Goal: Obtain resource: Download file/media

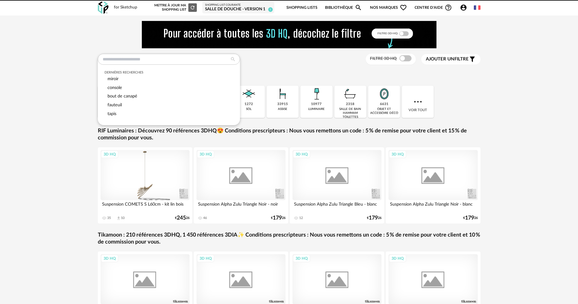
click at [131, 58] on input "text" at bounding box center [169, 59] width 142 height 11
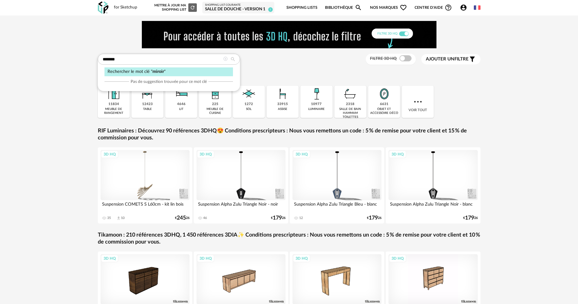
type input "******"
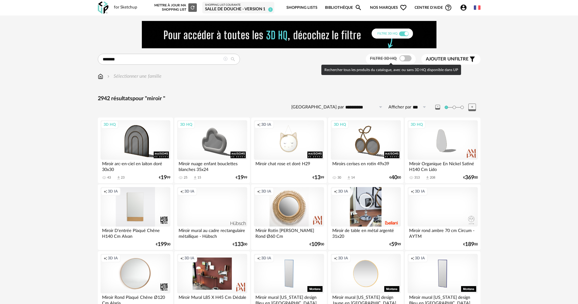
click at [406, 59] on span at bounding box center [406, 58] width 12 height 6
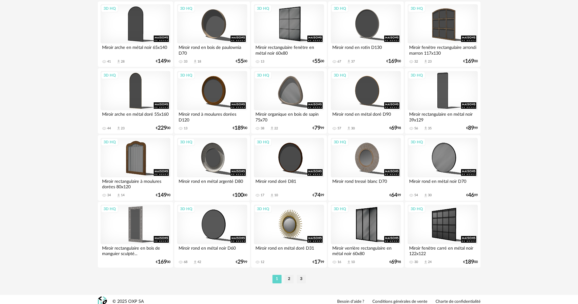
scroll to position [1191, 0]
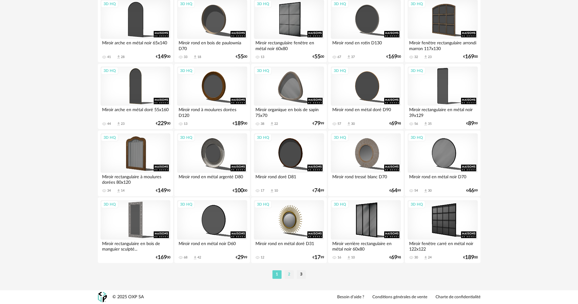
click at [290, 275] on li "2" at bounding box center [289, 274] width 9 height 9
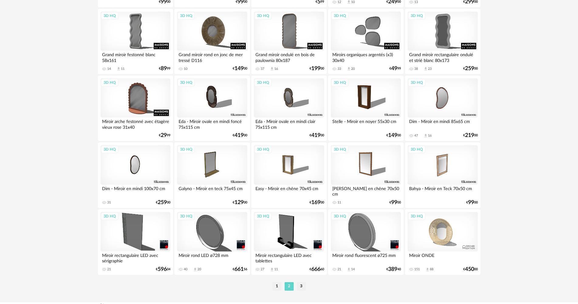
scroll to position [1191, 0]
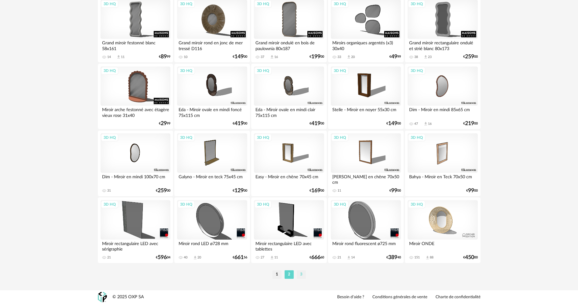
click at [301, 271] on li "3" at bounding box center [301, 274] width 9 height 9
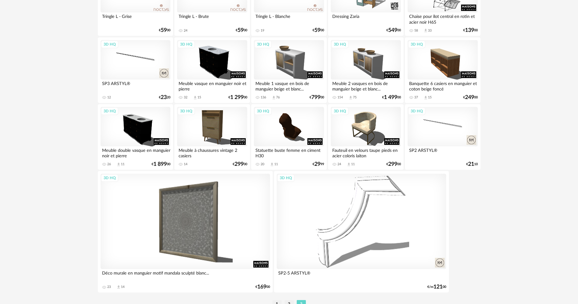
scroll to position [578, 0]
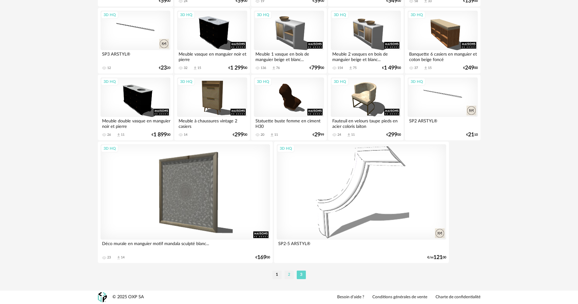
click at [290, 271] on li "2" at bounding box center [289, 275] width 9 height 9
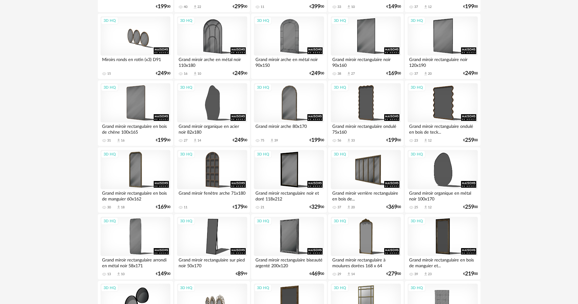
scroll to position [304, 0]
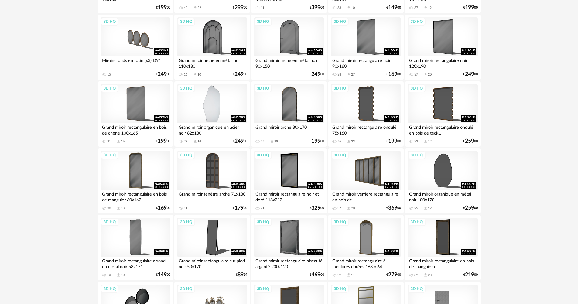
click at [211, 113] on div "3D HQ" at bounding box center [212, 104] width 70 height 40
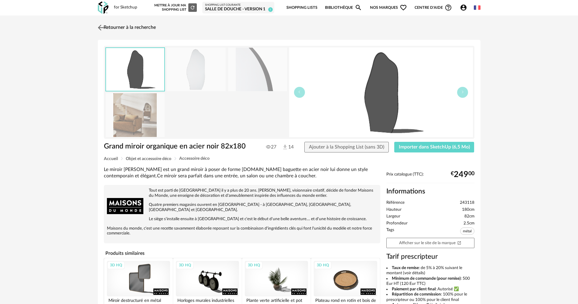
click at [102, 26] on img at bounding box center [100, 27] width 9 height 9
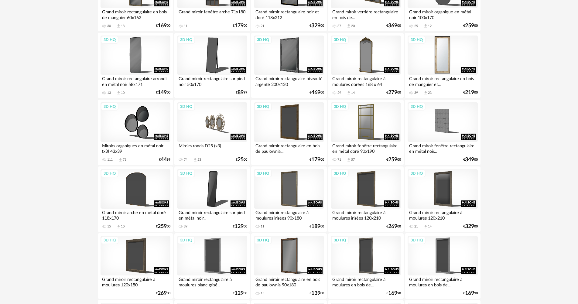
scroll to position [425, 0]
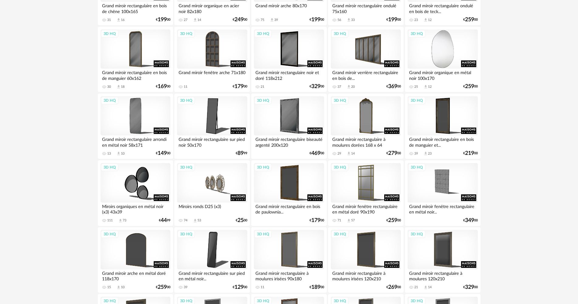
click at [450, 51] on div "3D HQ" at bounding box center [443, 49] width 70 height 40
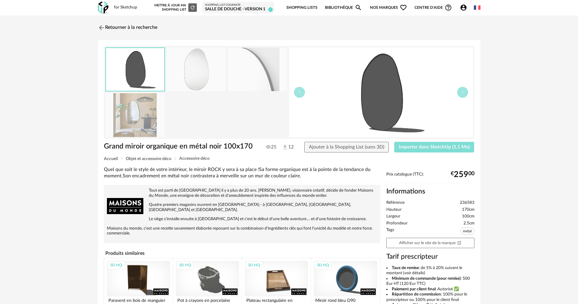
click at [420, 149] on span "Importer dans SketchUp (1,1 Mo)" at bounding box center [434, 147] width 71 height 5
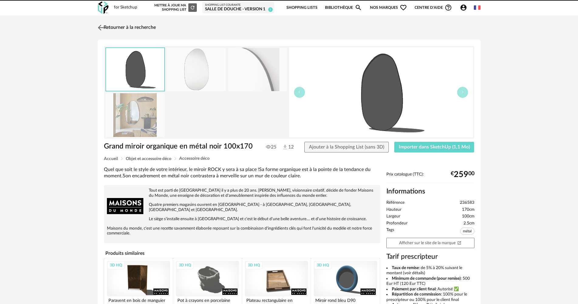
click at [143, 24] on link "Retourner à la recherche" at bounding box center [126, 27] width 60 height 13
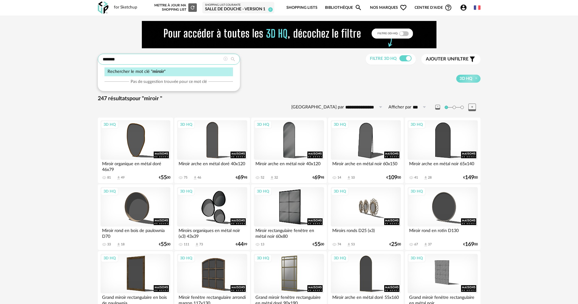
drag, startPoint x: 163, startPoint y: 62, endPoint x: 40, endPoint y: 58, distance: 123.5
click at [225, 59] on icon at bounding box center [225, 59] width 4 height 4
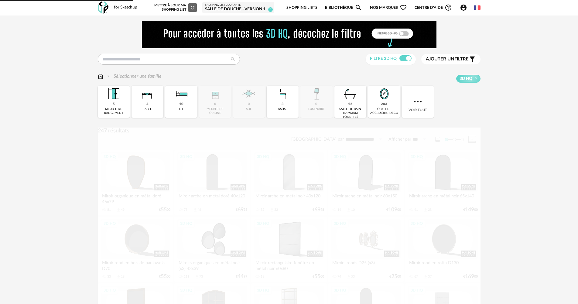
click at [165, 40] on img at bounding box center [289, 34] width 295 height 27
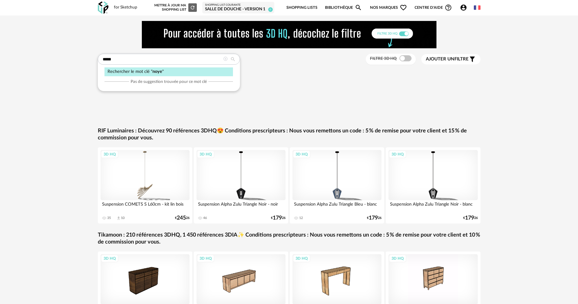
type input "*****"
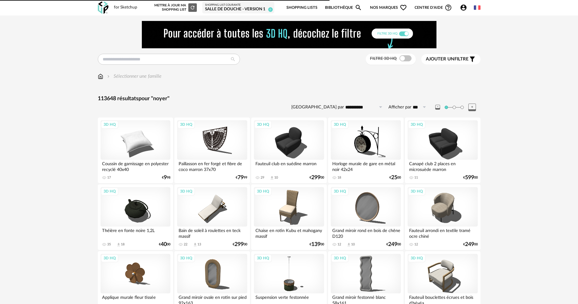
type input "*****"
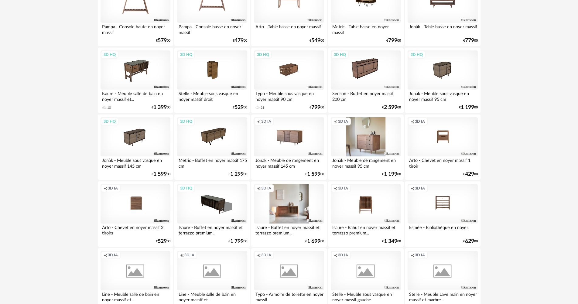
scroll to position [1191, 0]
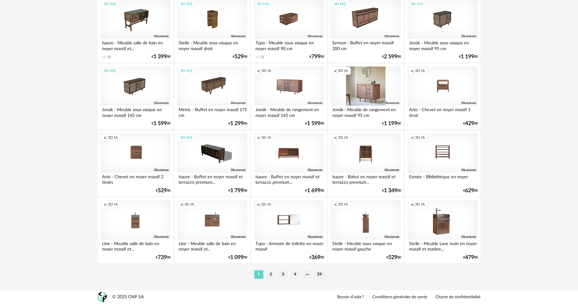
click at [269, 272] on li "2" at bounding box center [271, 274] width 9 height 9
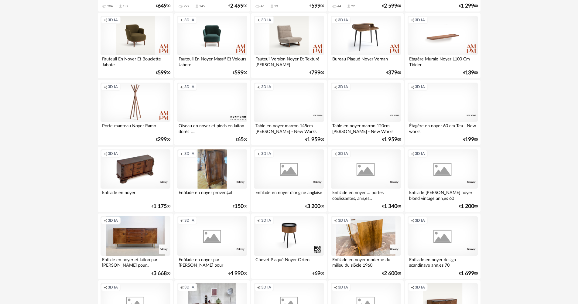
scroll to position [1191, 0]
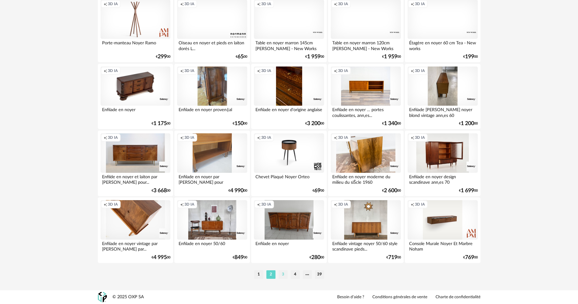
click at [288, 277] on li "3" at bounding box center [283, 274] width 9 height 9
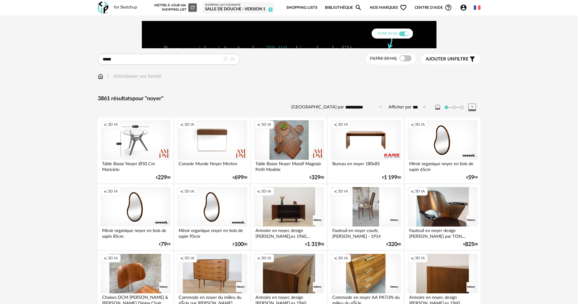
click at [218, 7] on div "Salle de douche - Version 1" at bounding box center [238, 9] width 67 height 5
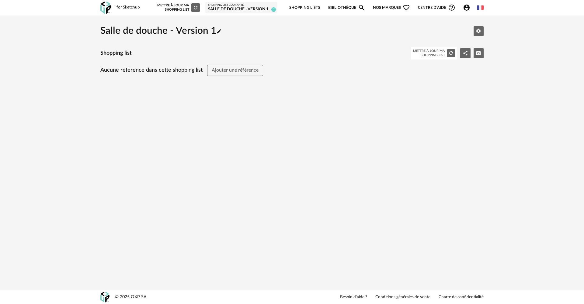
click at [136, 8] on div "for Sketchup" at bounding box center [127, 7] width 23 height 5
drag, startPoint x: 119, startPoint y: 9, endPoint x: 114, endPoint y: 8, distance: 4.3
click at [117, 9] on div "for Sketchup" at bounding box center [127, 7] width 23 height 5
click at [107, 8] on img at bounding box center [105, 8] width 11 height 12
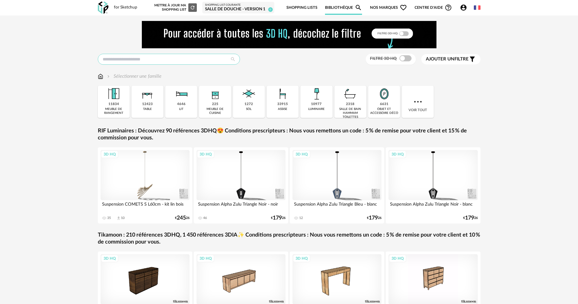
click at [204, 60] on input "text" at bounding box center [169, 59] width 142 height 11
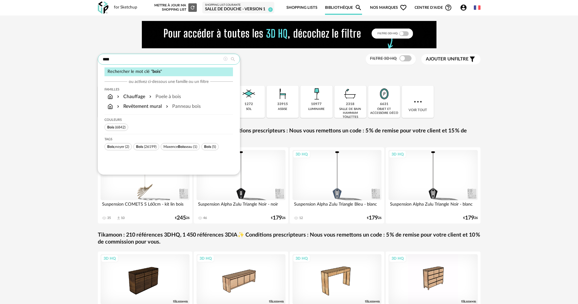
type input "****"
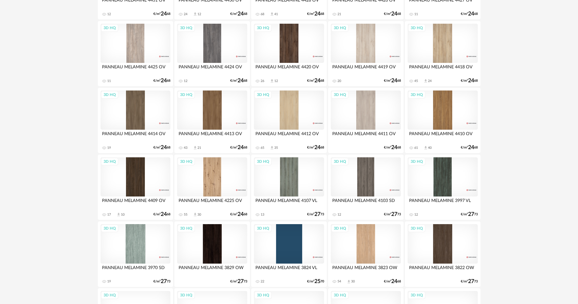
scroll to position [365, 0]
click at [209, 117] on div "3D HQ" at bounding box center [212, 110] width 70 height 40
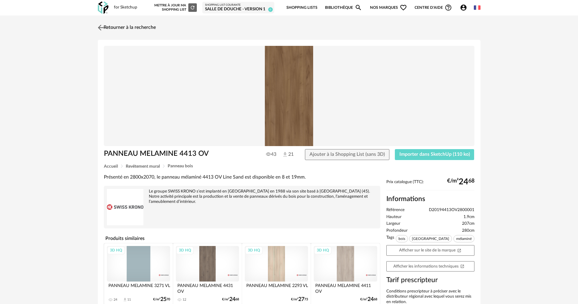
click at [118, 27] on link "Retourner à la recherche" at bounding box center [126, 27] width 60 height 13
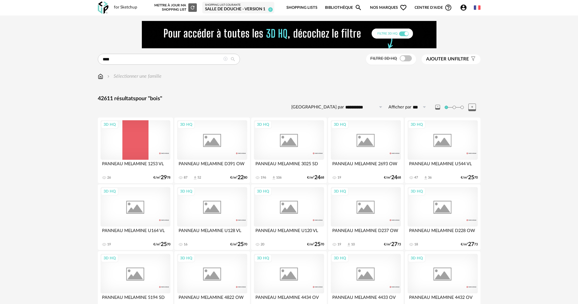
scroll to position [365, 0]
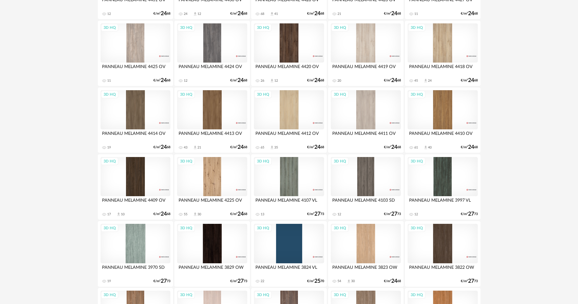
click at [439, 238] on div "3D HQ" at bounding box center [443, 244] width 70 height 40
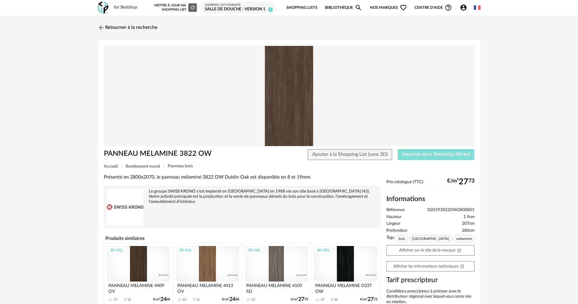
click at [420, 157] on button "Importer dans SketchUp (96 ko)" at bounding box center [436, 154] width 77 height 11
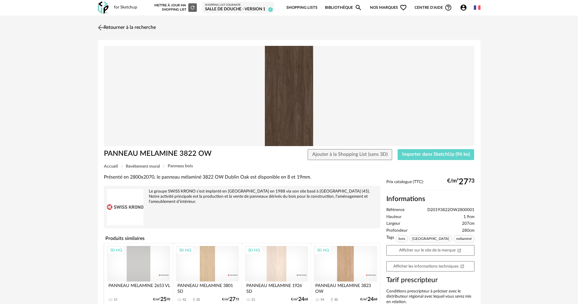
click at [144, 26] on link "Retourner à la recherche" at bounding box center [126, 27] width 60 height 13
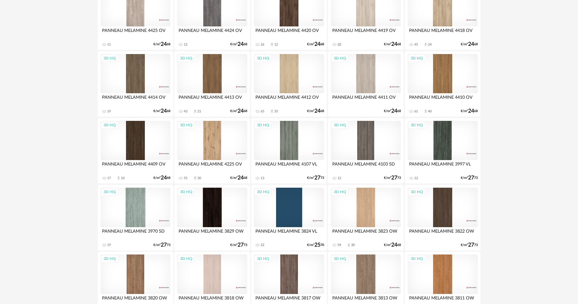
scroll to position [249, 0]
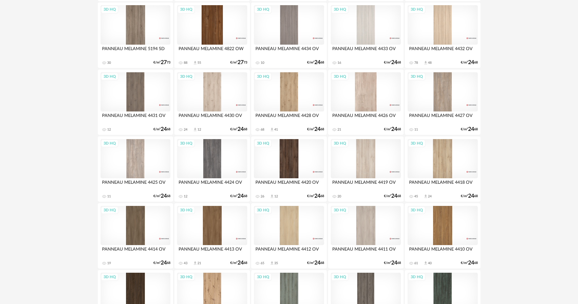
click at [298, 170] on div "3D HQ" at bounding box center [289, 159] width 70 height 40
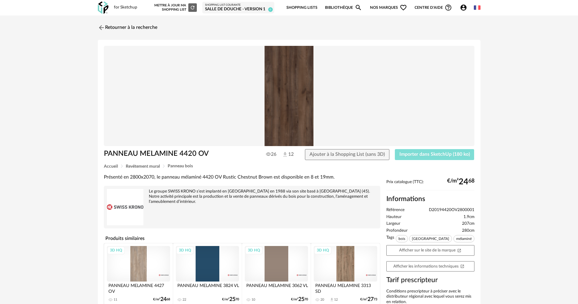
click at [436, 152] on span "Importer dans SketchUp (180 ko)" at bounding box center [435, 154] width 71 height 5
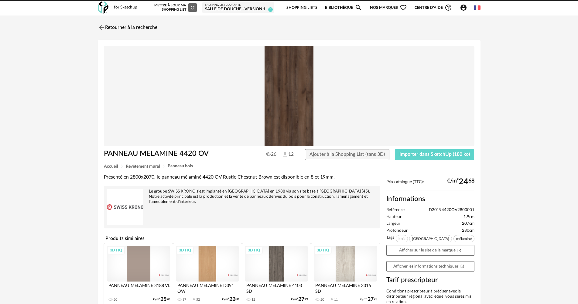
click at [131, 25] on link "Retourner à la recherche" at bounding box center [128, 27] width 60 height 13
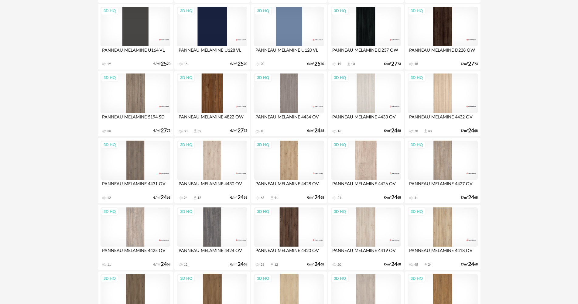
scroll to position [302, 0]
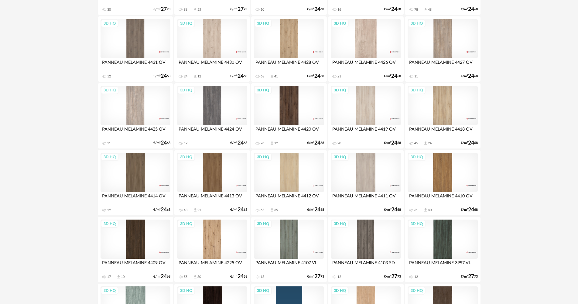
click at [222, 176] on div "3D HQ" at bounding box center [212, 173] width 70 height 40
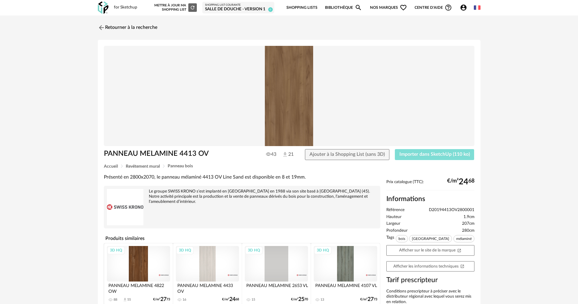
click at [414, 155] on span "Importer dans SketchUp (110 ko)" at bounding box center [435, 154] width 71 height 5
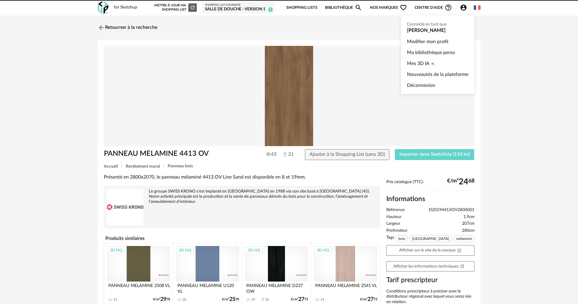
click at [464, 8] on icon "Account Circle icon" at bounding box center [463, 7] width 7 height 7
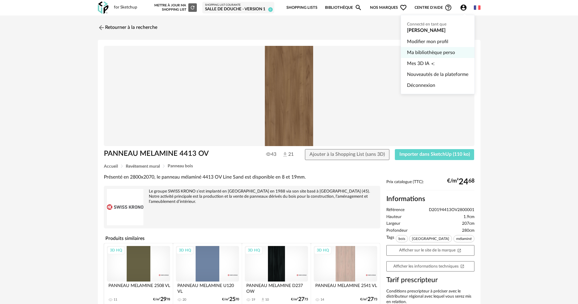
click at [433, 55] on link "Ma bibliothèque perso" at bounding box center [437, 52] width 61 height 11
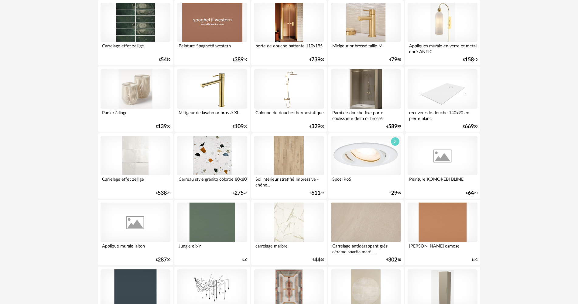
scroll to position [729, 0]
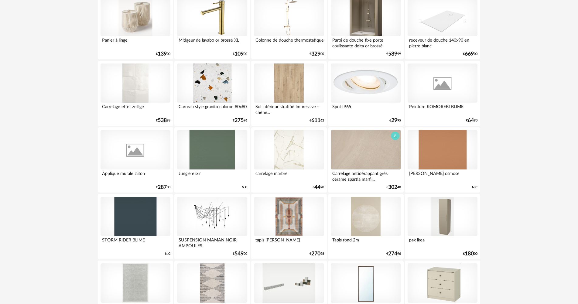
click at [344, 161] on div at bounding box center [366, 150] width 70 height 40
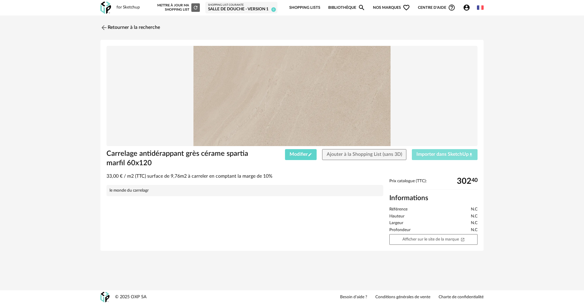
click at [432, 155] on span "Importer dans SketchUp Download icon" at bounding box center [444, 154] width 57 height 5
click at [446, 241] on link "Afficher sur le site de la marque Open In New icon" at bounding box center [433, 239] width 88 height 11
click at [134, 29] on link "Retourner à la recherche" at bounding box center [129, 27] width 60 height 13
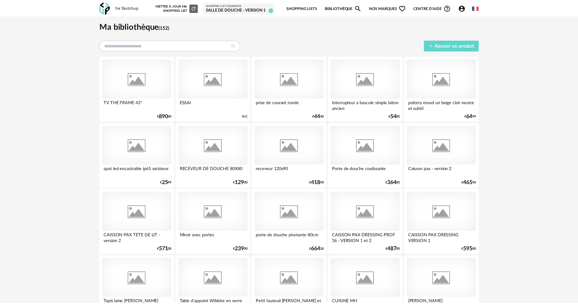
scroll to position [729, 0]
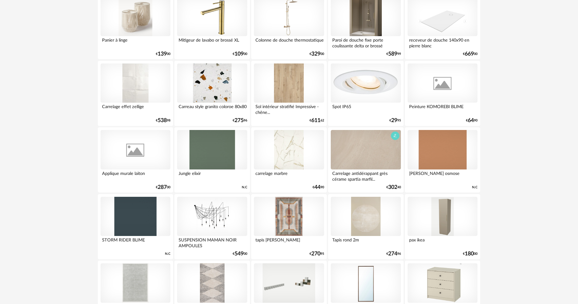
click at [378, 154] on div at bounding box center [366, 150] width 70 height 40
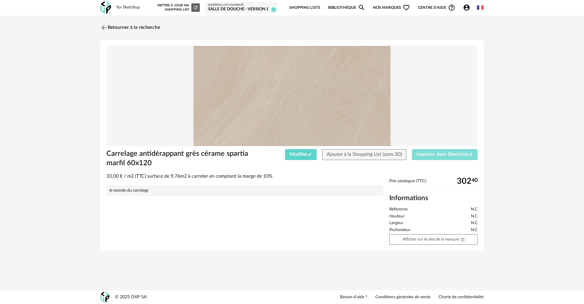
click at [438, 154] on span "Importer dans SketchUp Download icon" at bounding box center [444, 154] width 57 height 5
click at [406, 154] on div "Modifier Pencil icon Ajouter à la Shopping List (sans 3D) Importer dans SketchU…" at bounding box center [370, 154] width 220 height 11
click at [136, 31] on link "Retourner à la recherche" at bounding box center [129, 27] width 60 height 13
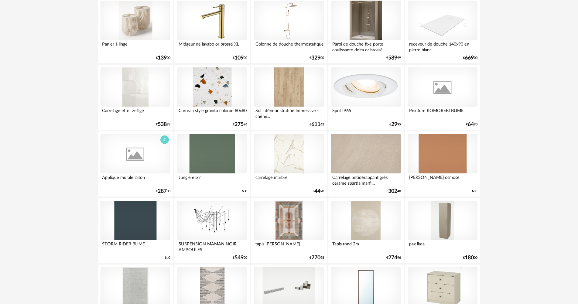
scroll to position [638, 0]
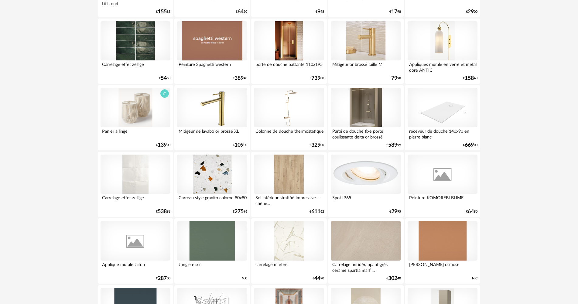
click at [154, 117] on div at bounding box center [136, 108] width 70 height 40
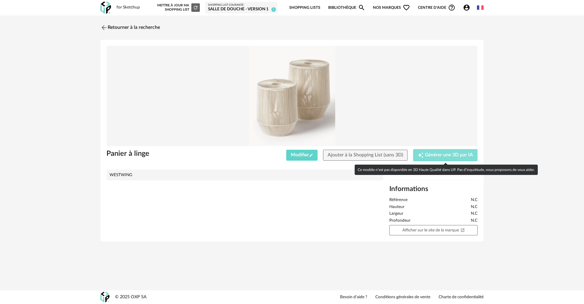
click at [443, 156] on span "Générer une 3D par IA" at bounding box center [449, 155] width 48 height 5
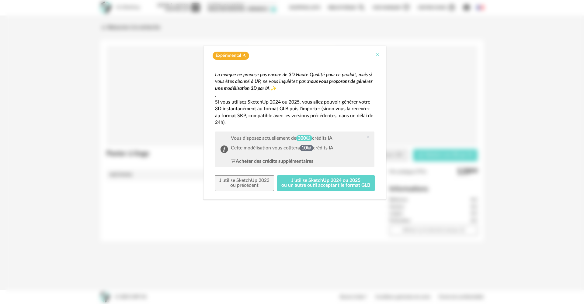
click at [380, 53] on div "Expérimental Flask icon" at bounding box center [294, 54] width 182 height 17
click at [378, 54] on icon "Close" at bounding box center [377, 54] width 5 height 5
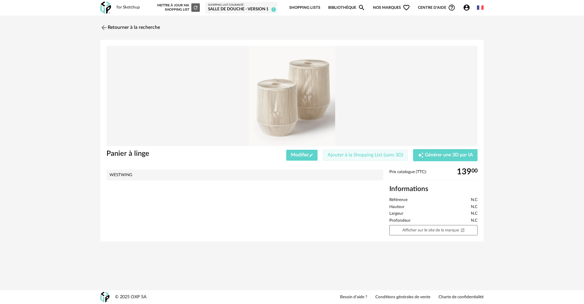
click at [366, 158] on button "Ajouter à la Shopping List (sans 3D)" at bounding box center [365, 155] width 84 height 11
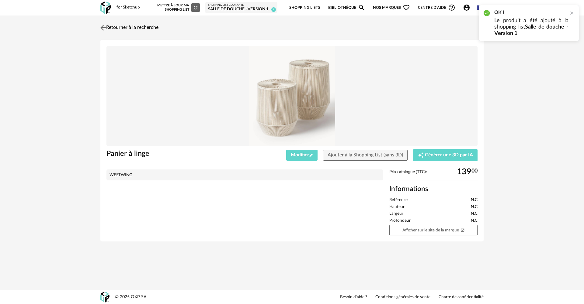
click at [132, 29] on link "Retourner à la recherche" at bounding box center [129, 27] width 60 height 13
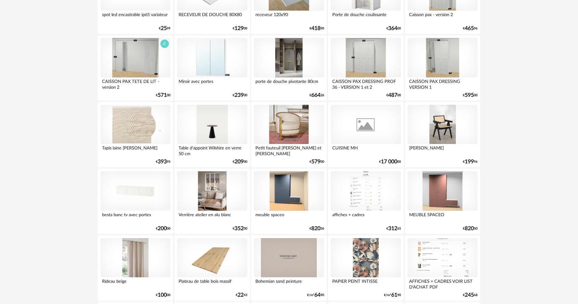
scroll to position [91, 0]
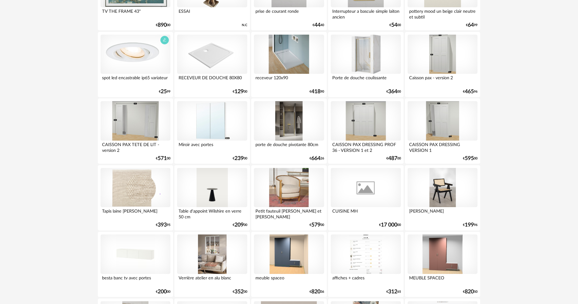
click at [136, 82] on div "spot led encastrable ip65 variateur" at bounding box center [136, 80] width 70 height 12
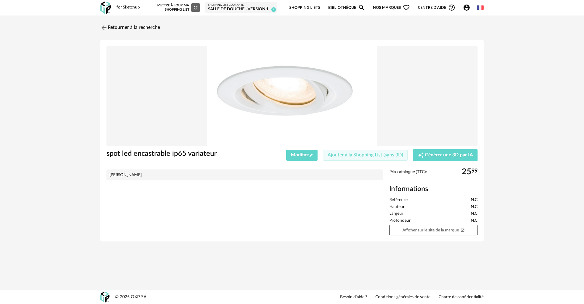
click at [362, 159] on button "Ajouter à la Shopping List (sans 3D)" at bounding box center [365, 155] width 84 height 11
